Goal: Navigation & Orientation: Find specific page/section

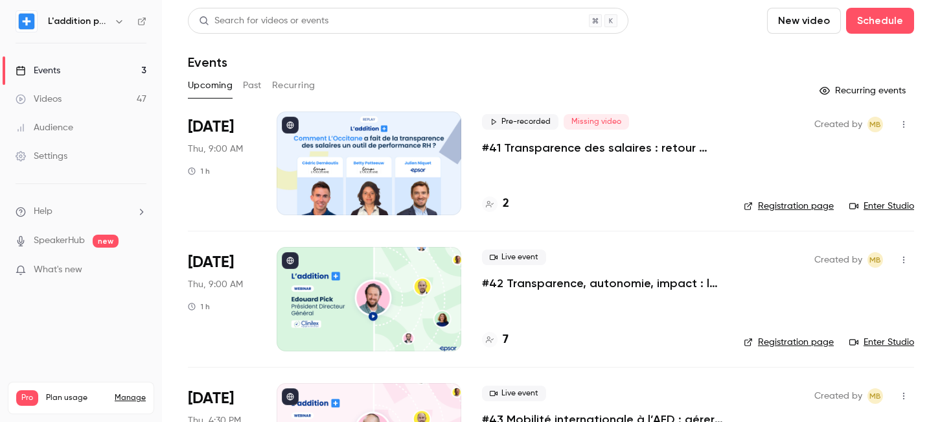
scroll to position [88, 0]
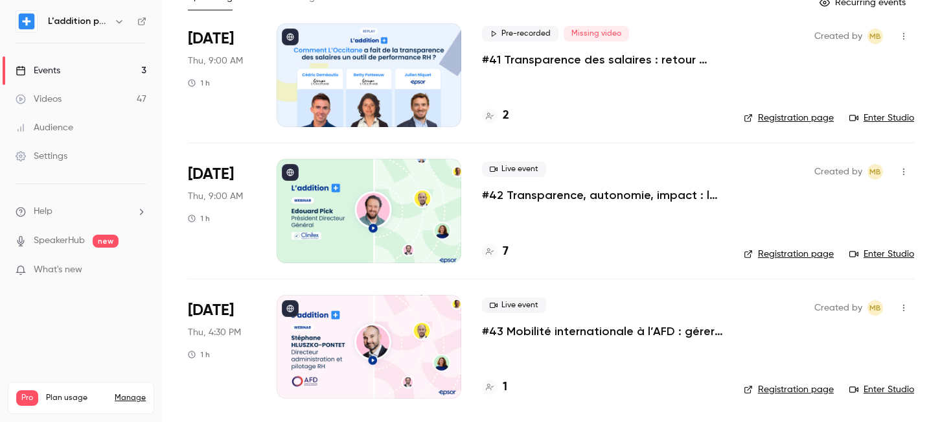
click at [659, 80] on div "Pre-recorded Missing video #41 Transparence des salaires : retour d'expérience …" at bounding box center [602, 75] width 241 height 104
click at [646, 60] on p "#41 Transparence des salaires : retour d'expérience de L'Occitane" at bounding box center [602, 60] width 241 height 16
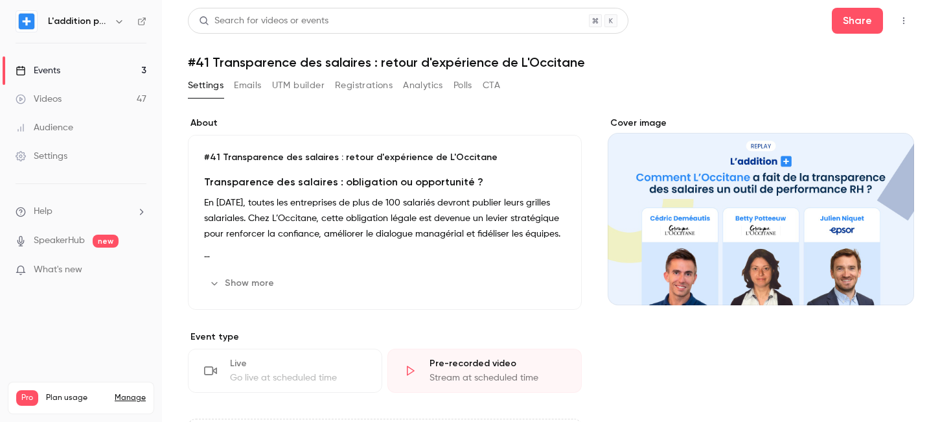
click at [293, 87] on button "UTM builder" at bounding box center [298, 85] width 52 height 21
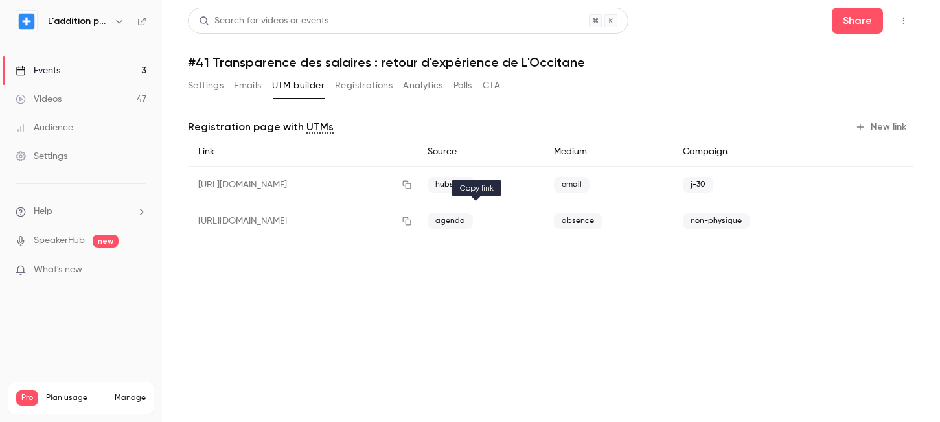
click at [412, 221] on icon "button" at bounding box center [407, 221] width 8 height 8
click at [412, 223] on icon "button" at bounding box center [407, 220] width 10 height 9
click at [117, 76] on link "Events 3" at bounding box center [81, 70] width 162 height 29
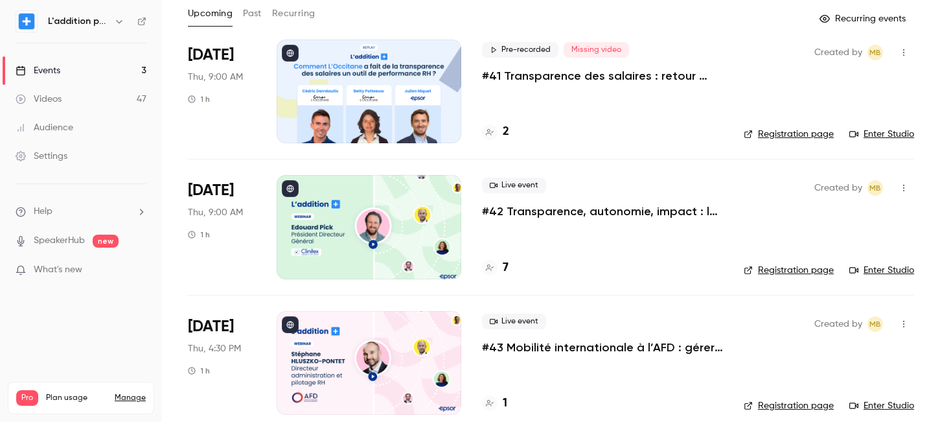
scroll to position [88, 0]
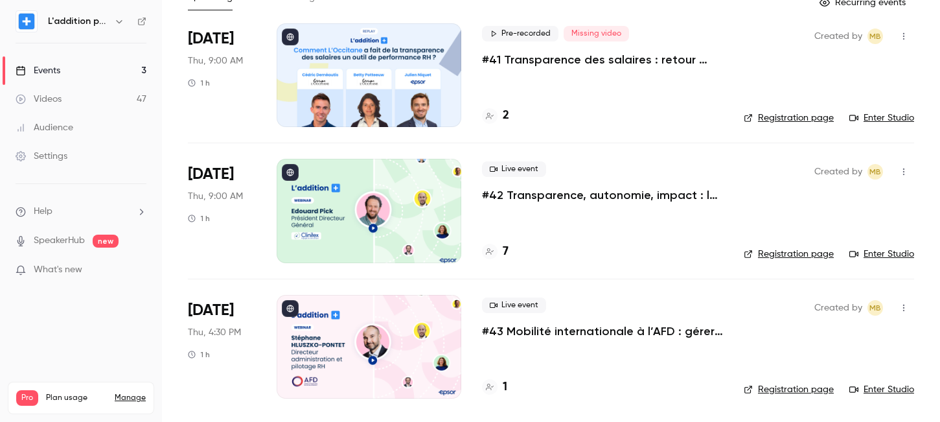
click at [505, 253] on h4 "7" at bounding box center [506, 251] width 6 height 17
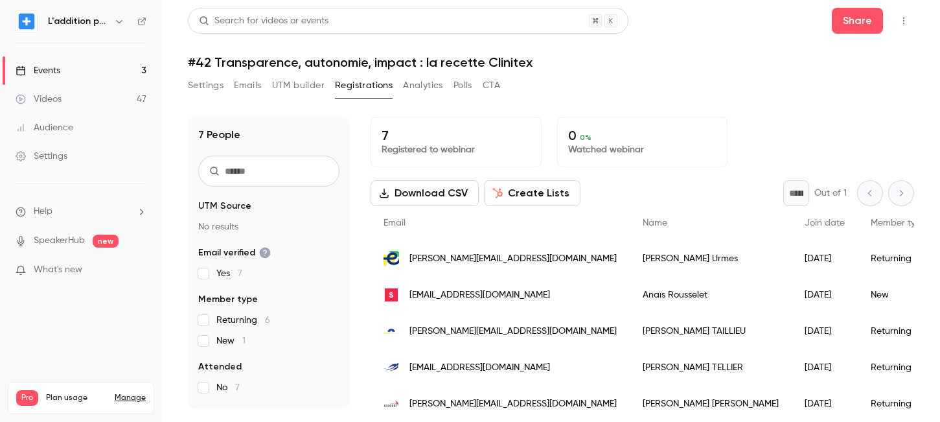
click at [70, 72] on link "Events 3" at bounding box center [81, 70] width 162 height 29
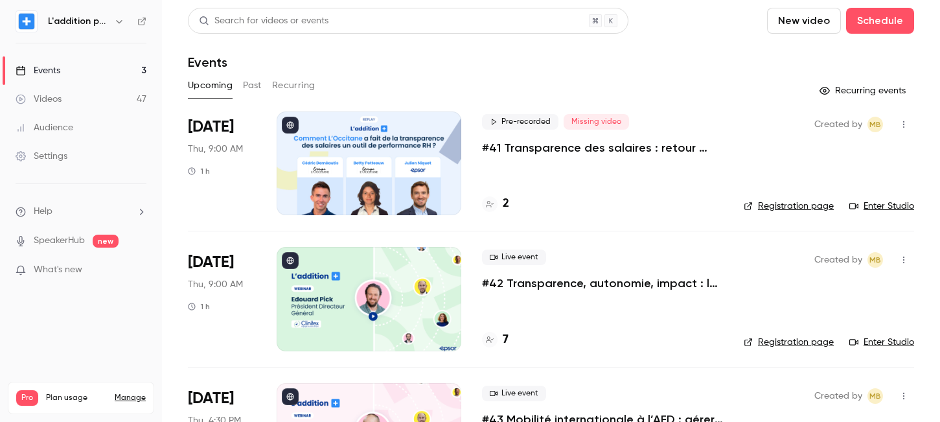
scroll to position [88, 0]
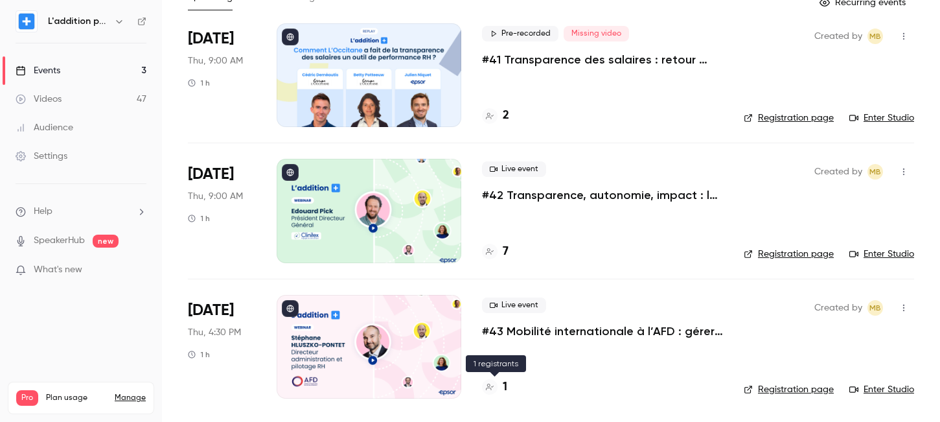
click at [503, 383] on h4 "1" at bounding box center [505, 386] width 5 height 17
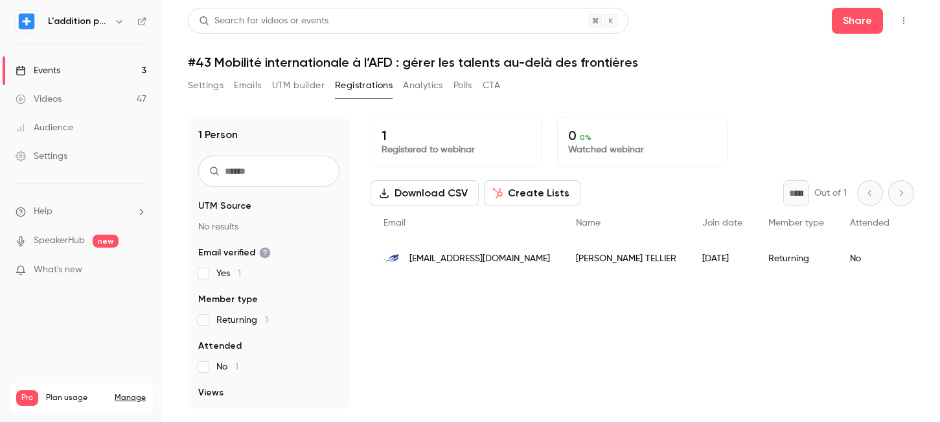
click at [54, 67] on div "Events" at bounding box center [38, 70] width 45 height 13
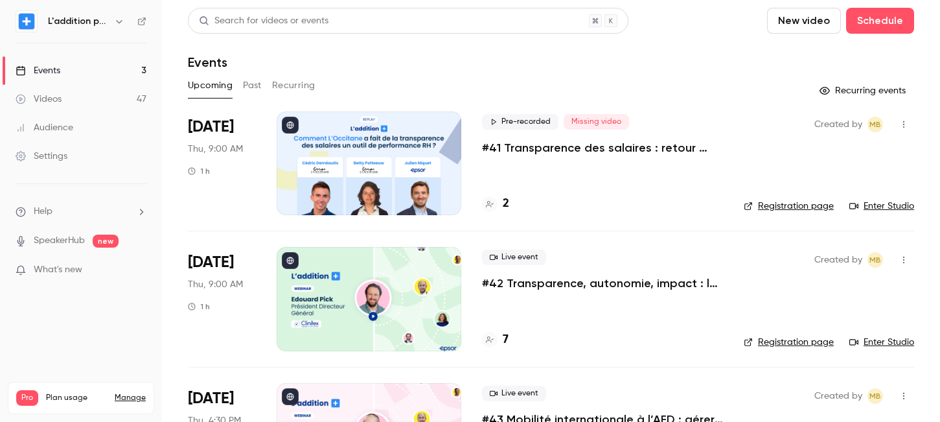
click at [86, 76] on link "Events 3" at bounding box center [81, 70] width 162 height 29
click at [85, 100] on link "Videos 47" at bounding box center [81, 99] width 162 height 29
